Goal: Use online tool/utility: Use online tool/utility

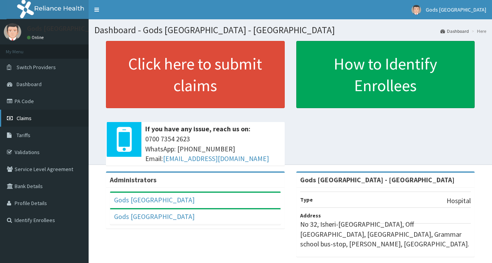
click at [27, 115] on span "Claims" at bounding box center [24, 117] width 15 height 7
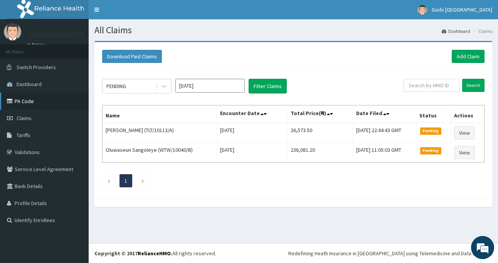
click at [27, 100] on link "PA Code" at bounding box center [44, 101] width 89 height 17
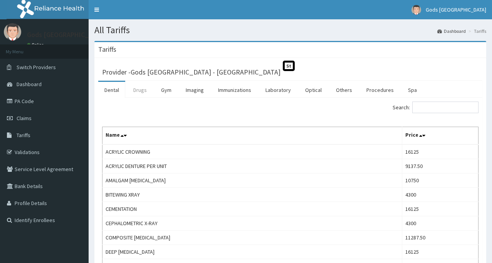
click at [143, 91] on link "Drugs" at bounding box center [140, 90] width 26 height 16
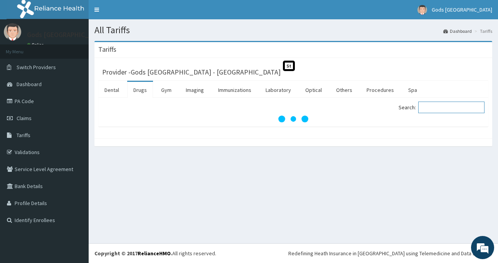
click at [439, 109] on input "Search:" at bounding box center [451, 107] width 66 height 12
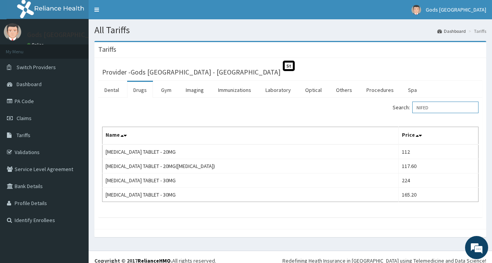
click at [428, 107] on input "NIFED" at bounding box center [445, 107] width 66 height 12
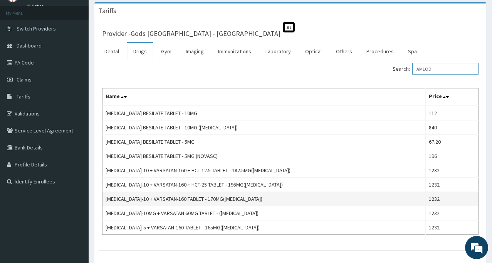
scroll to position [77, 0]
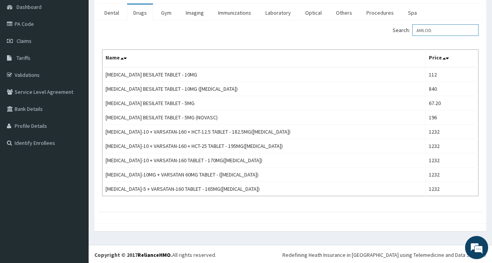
click at [436, 28] on input "AMLOD" at bounding box center [445, 30] width 66 height 12
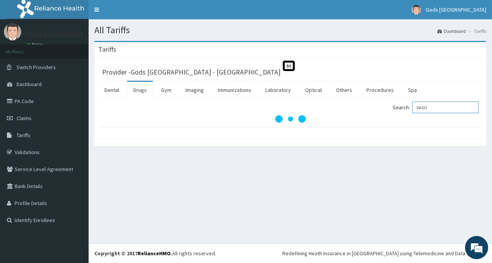
scroll to position [0, 0]
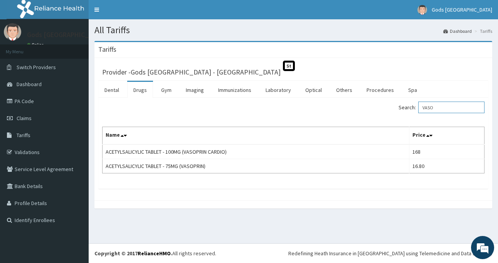
type input "VASO"
click at [288, 88] on link "Laboratory" at bounding box center [278, 90] width 38 height 16
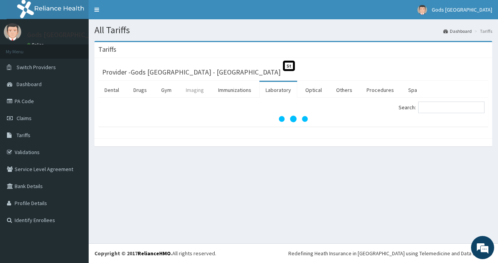
click at [196, 91] on link "Imaging" at bounding box center [195, 90] width 30 height 16
click at [444, 108] on input "Search:" at bounding box center [451, 107] width 66 height 12
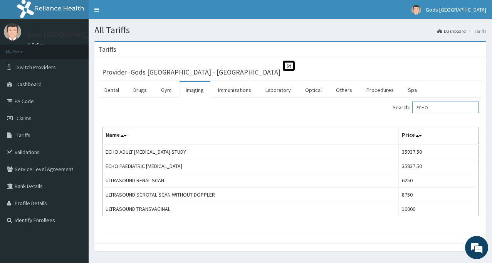
type input "ECHO"
